Goal: Transaction & Acquisition: Subscribe to service/newsletter

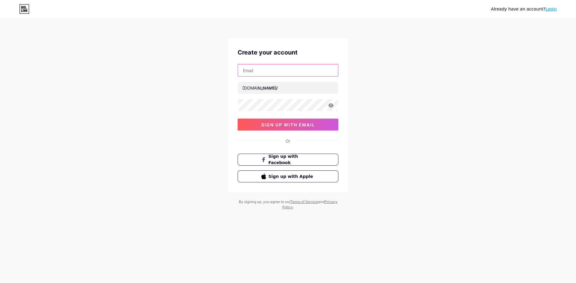
click at [283, 70] on input "text" at bounding box center [288, 70] width 100 height 12
paste input "[EMAIL_ADDRESS][DOMAIN_NAME]"
type input "[EMAIL_ADDRESS][DOMAIN_NAME]"
paste input "[PERSON_NAME]"
type input "[PERSON_NAME]"
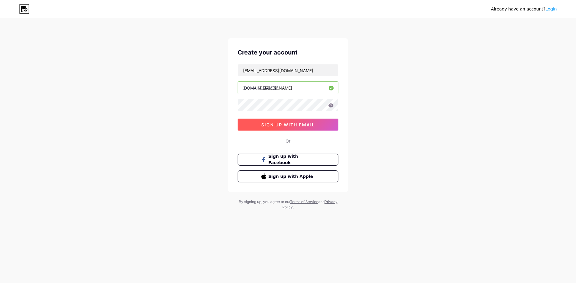
click at [262, 121] on button "sign up with email" at bounding box center [288, 125] width 101 height 12
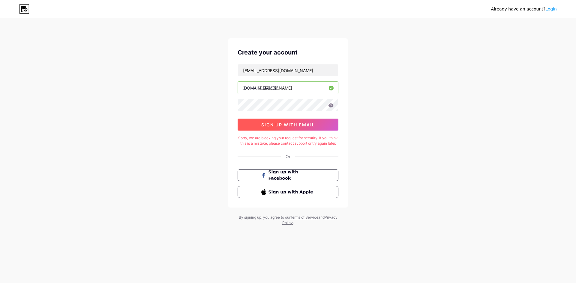
click at [274, 128] on button "sign up with email" at bounding box center [288, 125] width 101 height 12
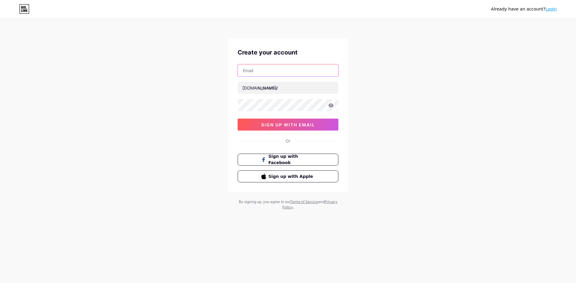
click at [251, 69] on input "text" at bounding box center [288, 70] width 100 height 12
type input "[EMAIL_ADDRESS][DOMAIN_NAME]"
click at [275, 88] on input "text" at bounding box center [288, 88] width 100 height 12
click at [267, 91] on input "text" at bounding box center [288, 88] width 100 height 12
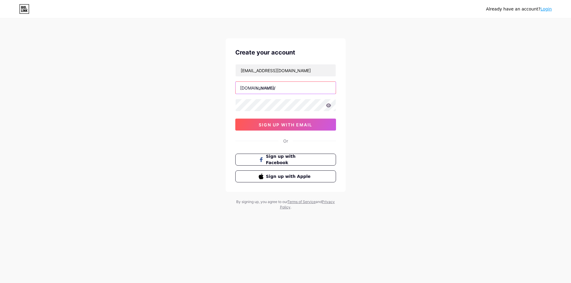
paste input "[PERSON_NAME]"
type input "[PERSON_NAME]"
click at [274, 126] on span "sign up with email" at bounding box center [286, 124] width 54 height 5
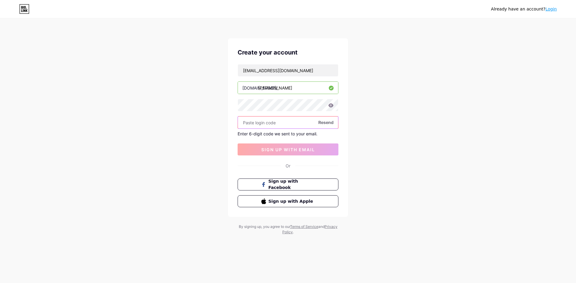
click at [270, 126] on input "text" at bounding box center [288, 123] width 100 height 12
paste input "278297"
type input "278297"
click at [278, 145] on button "sign up with email" at bounding box center [288, 150] width 101 height 12
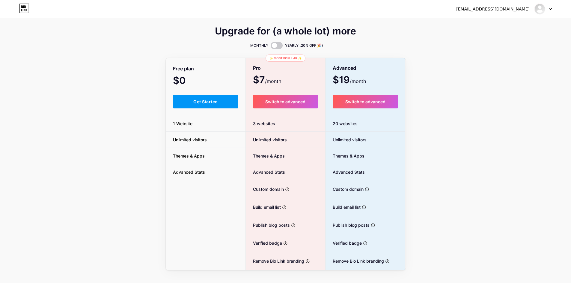
click at [201, 101] on span "Get Started" at bounding box center [205, 101] width 24 height 5
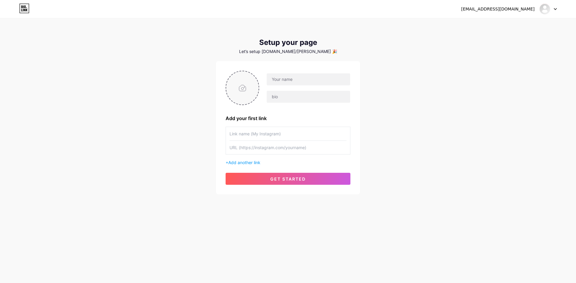
click at [238, 91] on input "file" at bounding box center [242, 87] width 32 height 33
type input "C:\fakepath\tyutyutyuty.jpg"
click at [308, 79] on input "text" at bounding box center [308, 79] width 83 height 12
paste input "[PERSON_NAME]"
type input "[PERSON_NAME]"
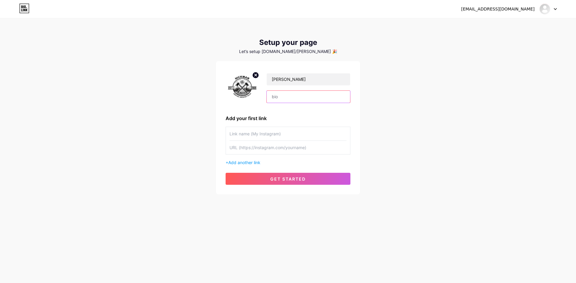
paste input "Rely on hickmantrees.com for Immediate tree removal service in emergencies or s…"
type input "Rely on hickmantrees.com for Immediate tree removal service in emergencies or s…"
paste input "Immediate tree removal service"
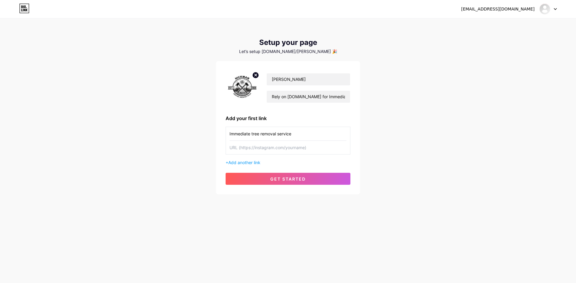
type input "Immediate tree removal service"
paste input "https://www.hickmantrees.com/services"
type input "https://www.hickmantrees.com/services"
click at [276, 181] on span "get started" at bounding box center [287, 179] width 35 height 5
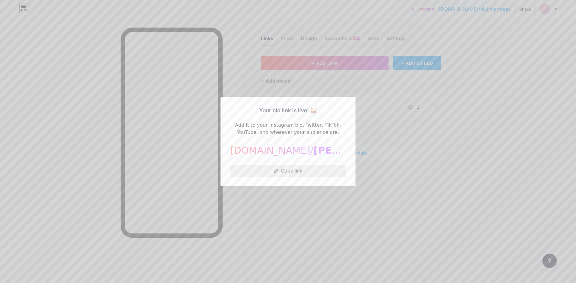
click at [284, 169] on button "Copy link" at bounding box center [288, 171] width 116 height 12
